Goal: Navigation & Orientation: Find specific page/section

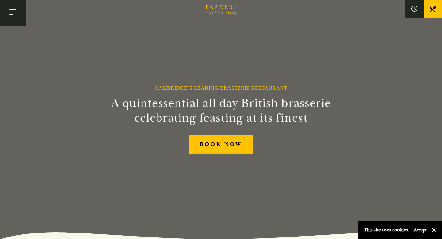
click at [15, 13] on button "Toggle navigation" at bounding box center [13, 13] width 26 height 26
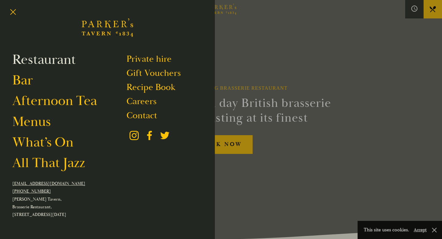
click at [35, 59] on link "Restaurant" at bounding box center [44, 59] width 64 height 17
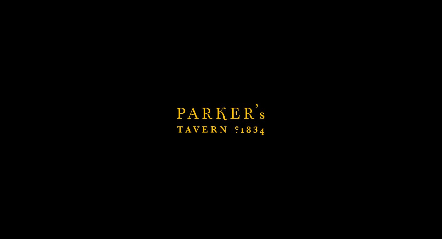
scroll to position [1, 0]
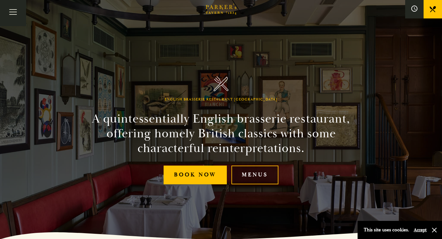
click at [256, 175] on link "Menus" at bounding box center [255, 175] width 47 height 19
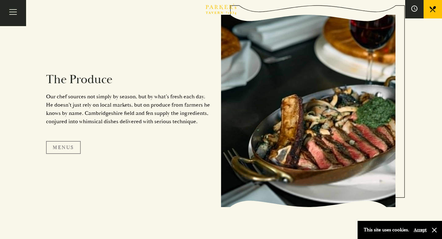
scroll to position [579, 0]
